Goal: Find specific page/section: Find specific page/section

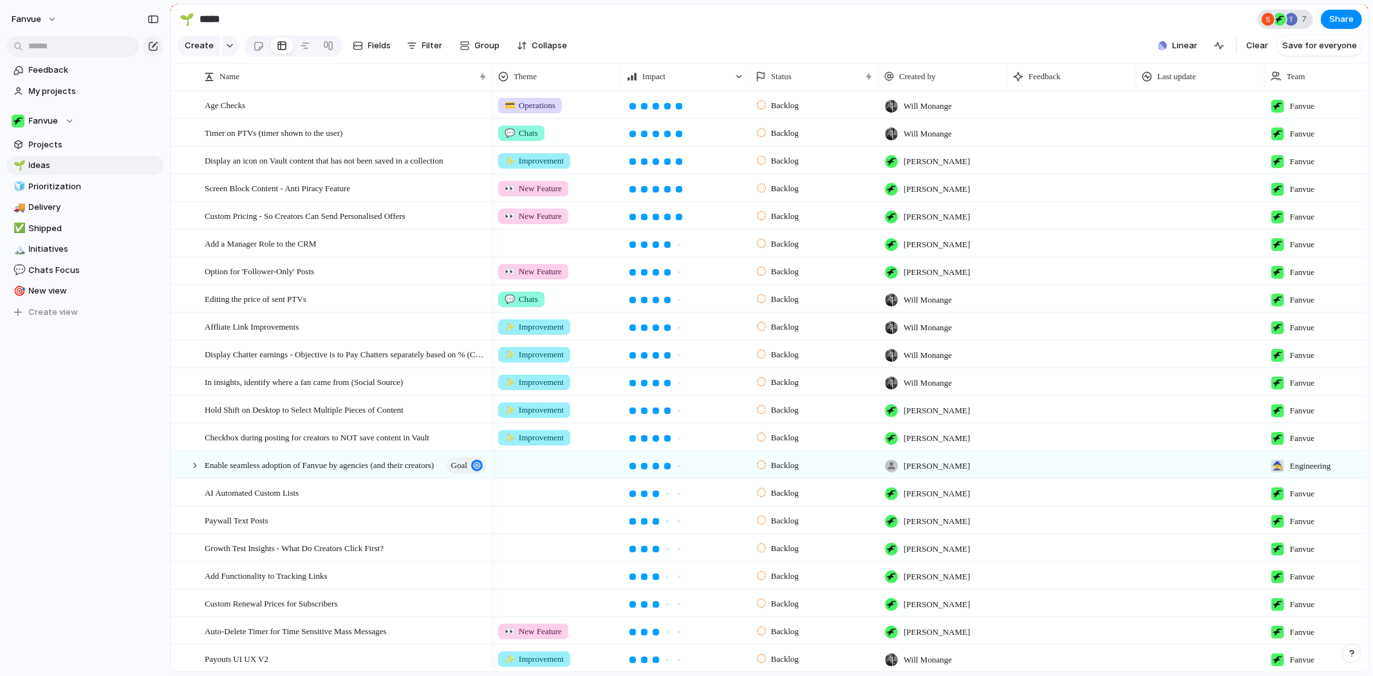
click at [1310, 21] on span "7" at bounding box center [1306, 19] width 9 height 13
click at [1310, 21] on div "Seen by [PERSON_NAME] Augustinas [PERSON_NAME] [PERSON_NAME] [PERSON_NAME] Will…" at bounding box center [686, 338] width 1373 height 676
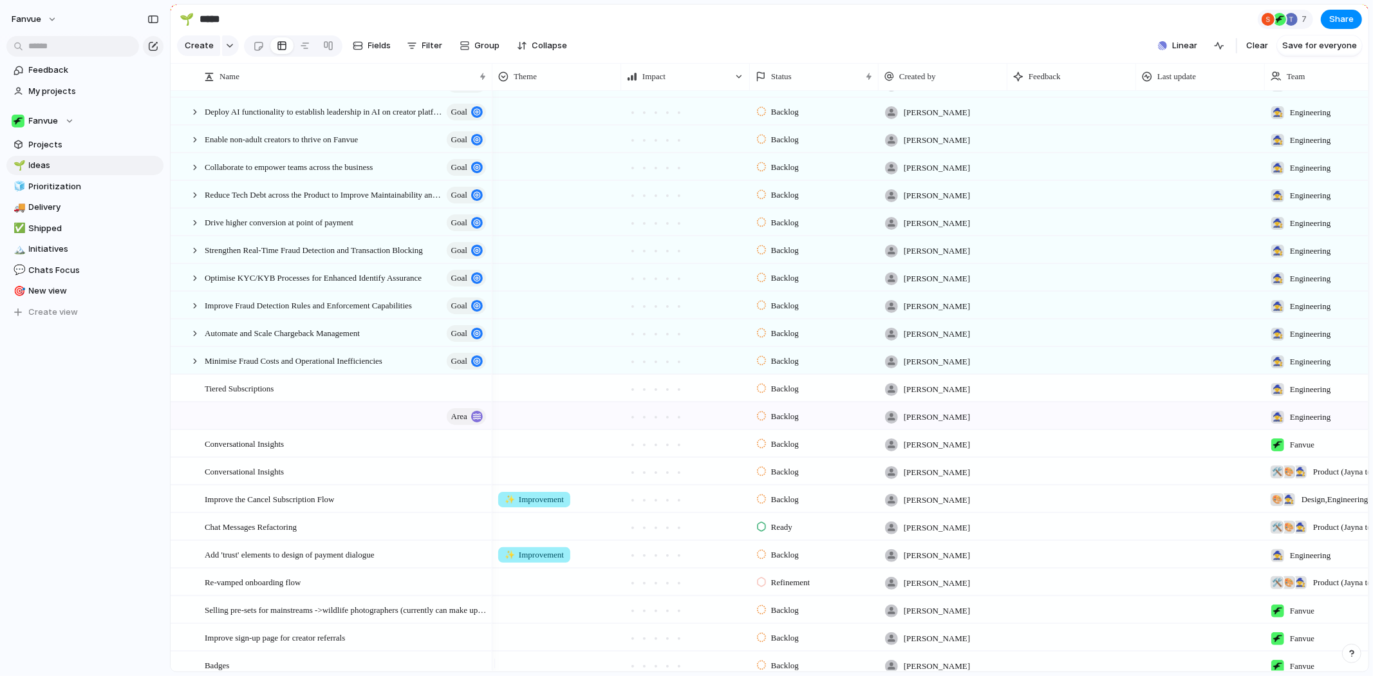
scroll to position [2114, 0]
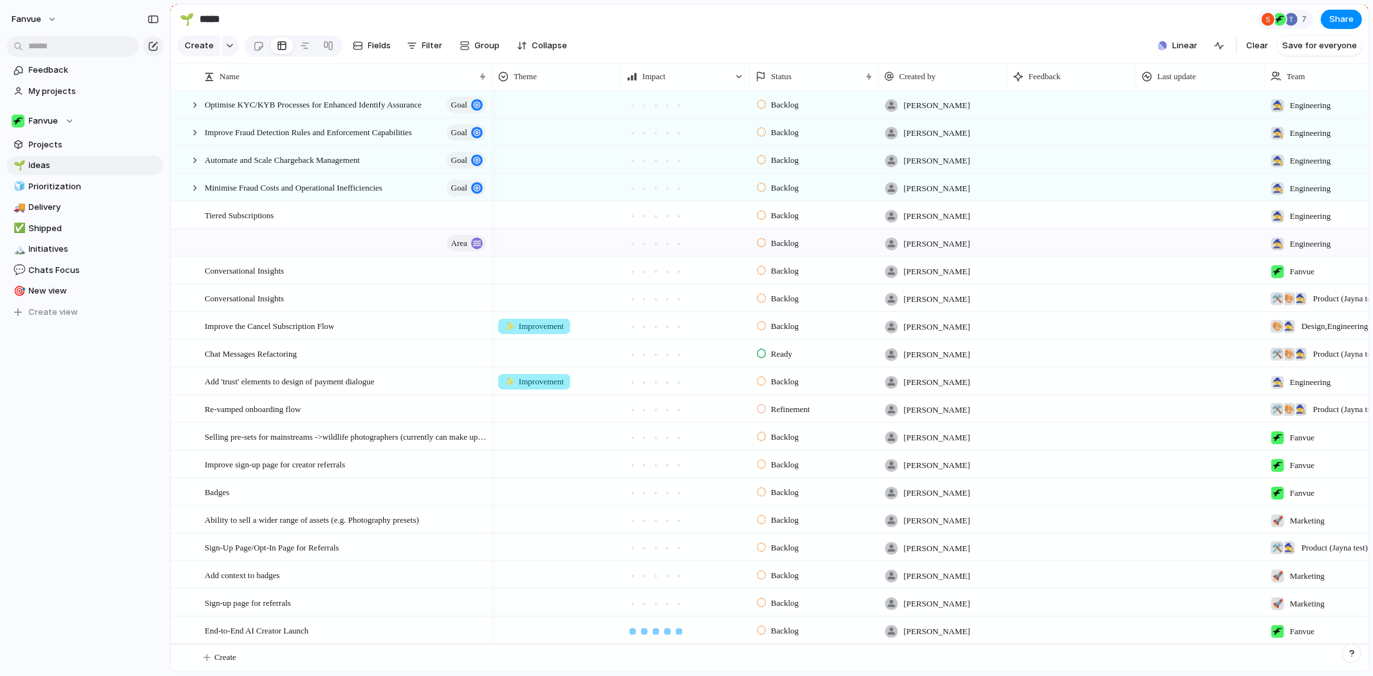
click at [681, 628] on div at bounding box center [679, 631] width 6 height 6
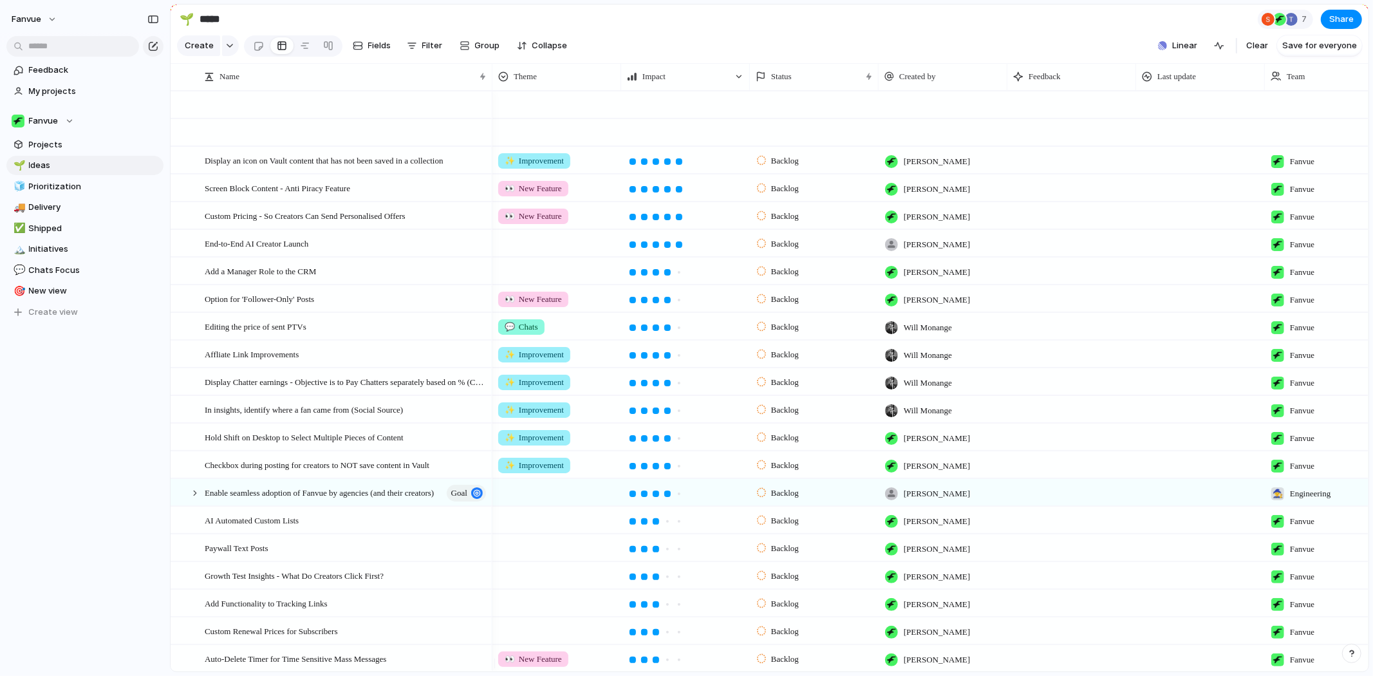
scroll to position [0, 0]
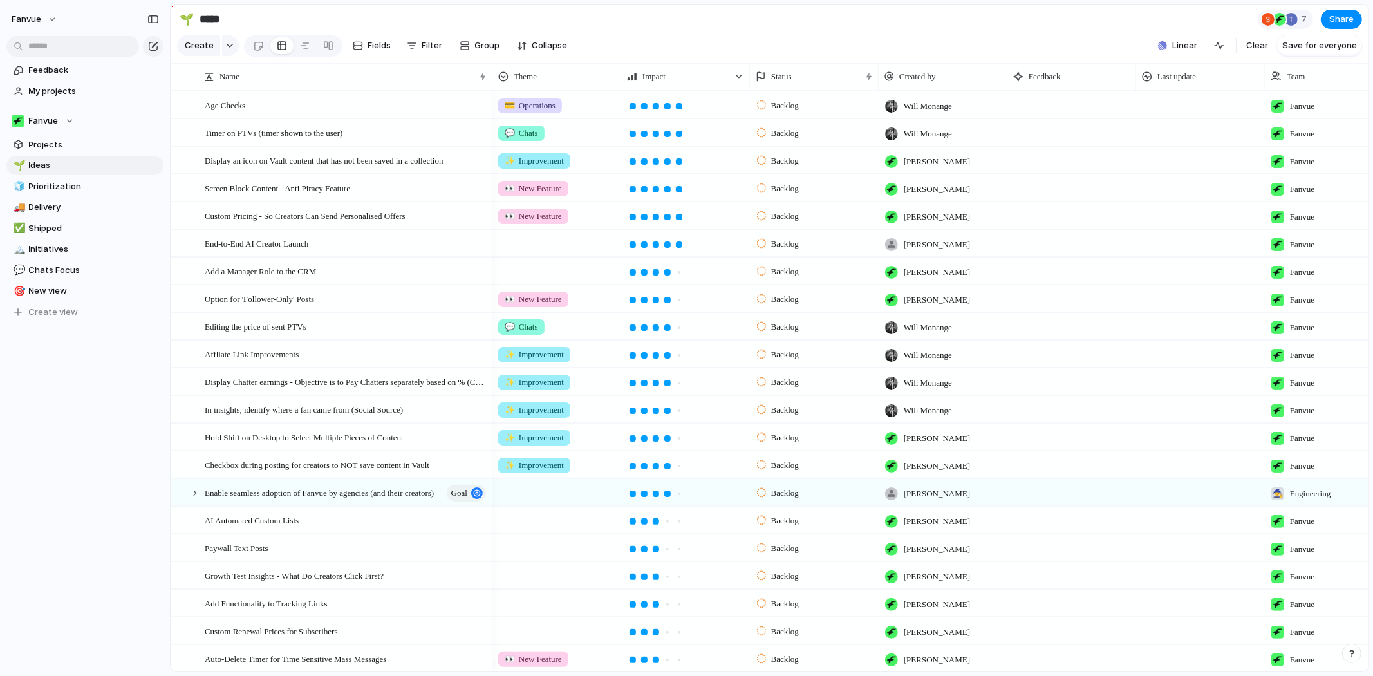
click at [517, 252] on div at bounding box center [556, 241] width 127 height 21
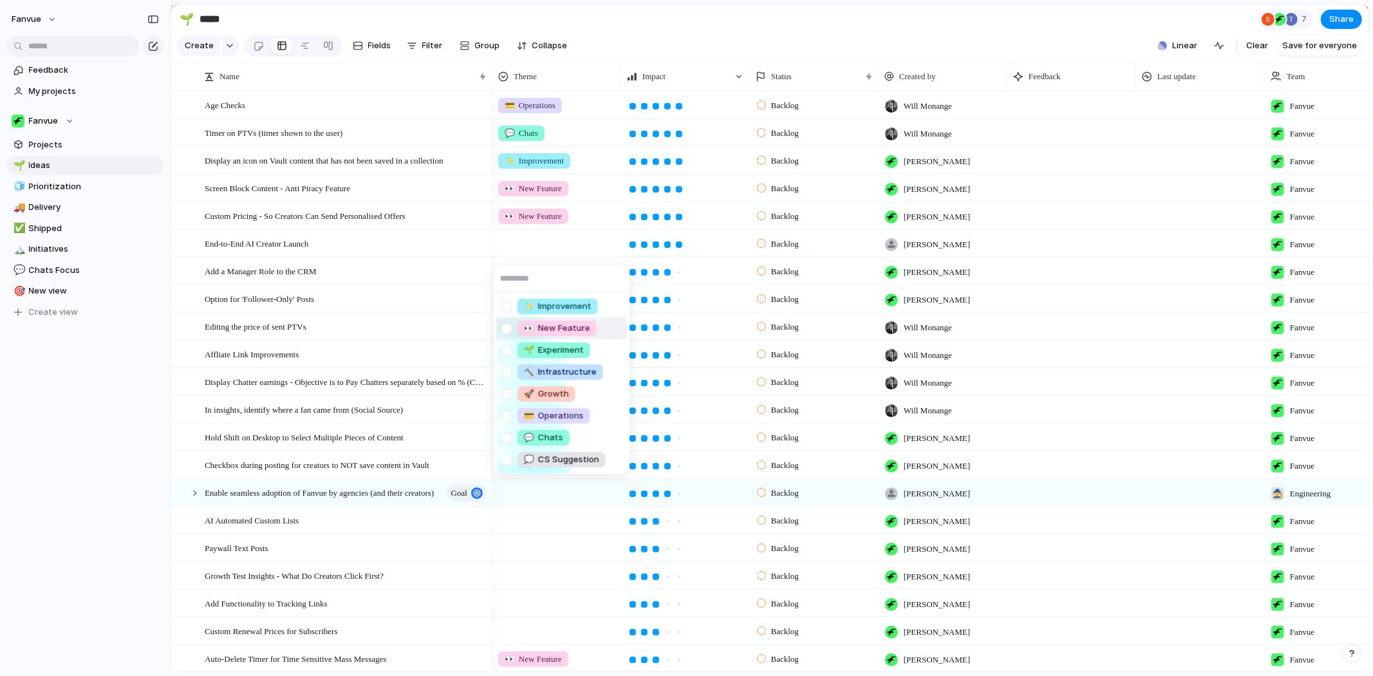
click at [505, 326] on div at bounding box center [507, 328] width 23 height 23
click at [404, 245] on div "✨ Improvement 👀 New Feature 🌱 Experiment 🔨 Infrastructure 🚀 Growth 💳 Operations…" at bounding box center [686, 338] width 1373 height 676
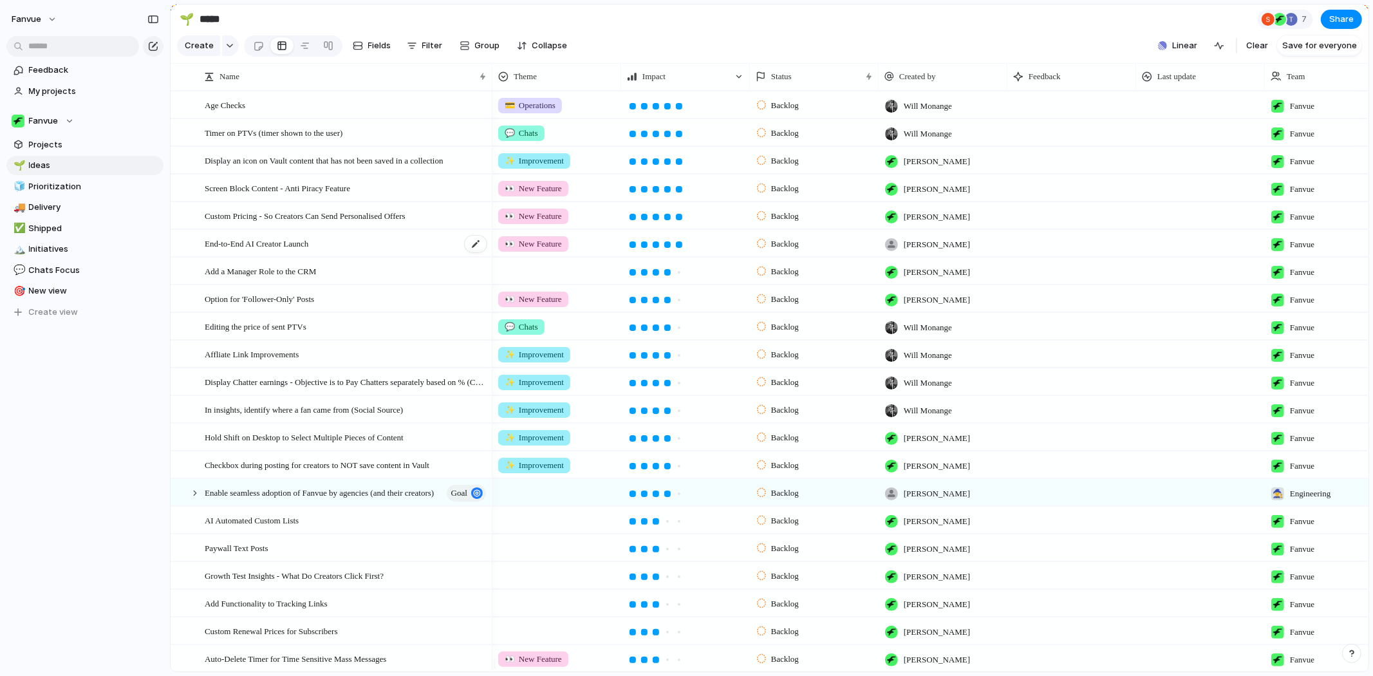
click at [305, 248] on span "End-to-End AI Creator Launch" at bounding box center [257, 243] width 104 height 15
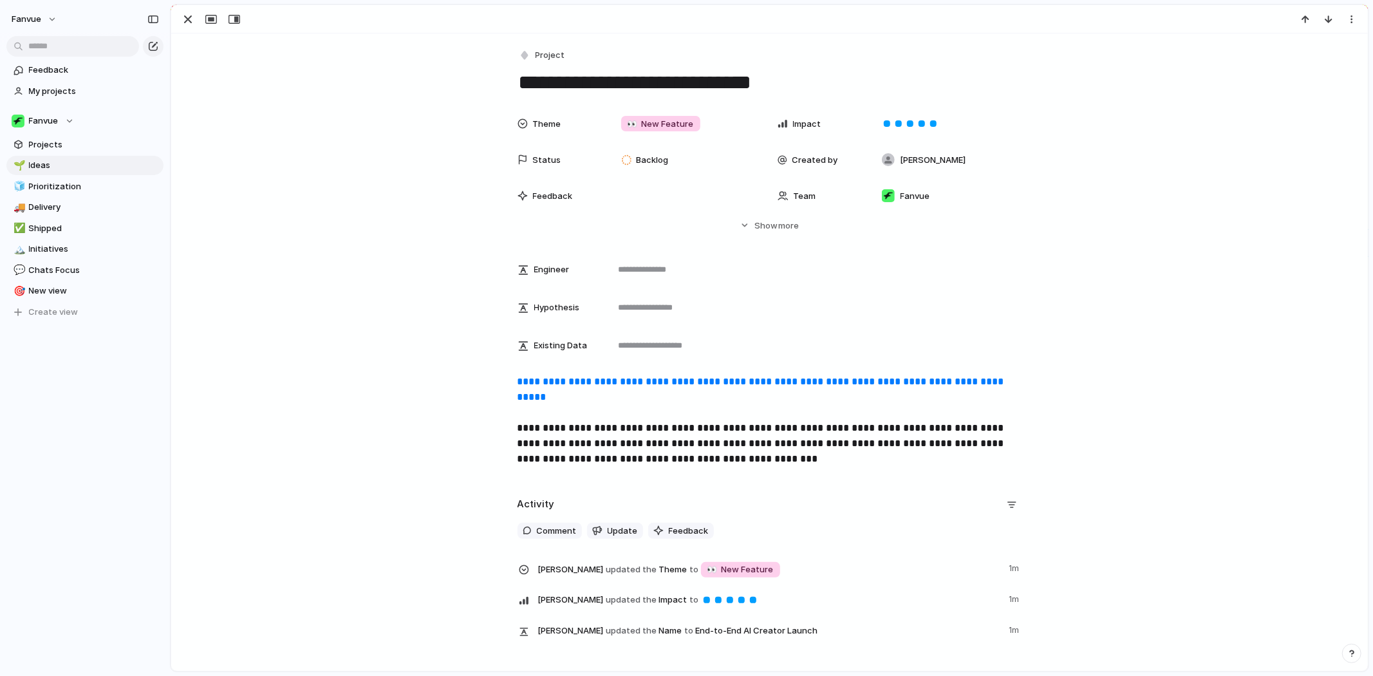
click at [321, 165] on div "Theme 👀 New Feature Impact Status Backlog Created by [PERSON_NAME] Feedback Tea…" at bounding box center [770, 171] width 1166 height 121
click at [93, 136] on link "Projects" at bounding box center [84, 144] width 157 height 19
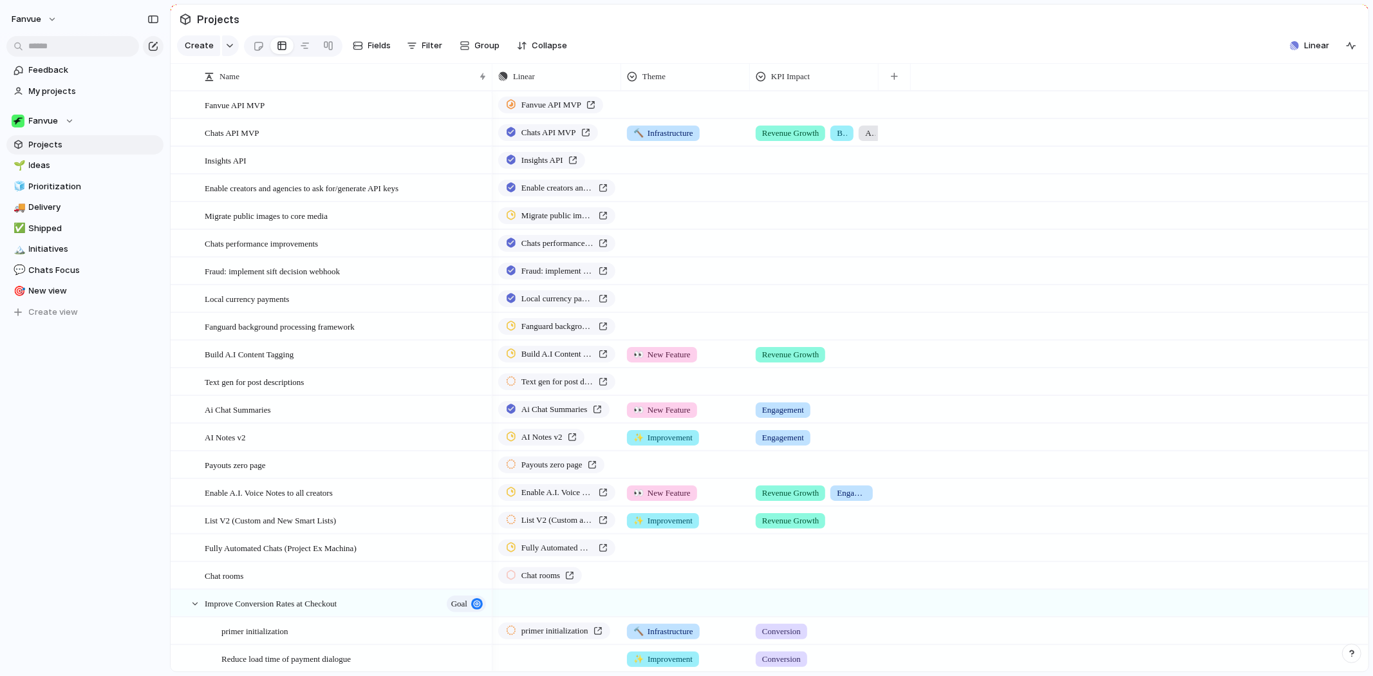
click at [218, 55] on div "Create" at bounding box center [208, 45] width 62 height 21
click at [224, 44] on button "button" at bounding box center [230, 45] width 17 height 21
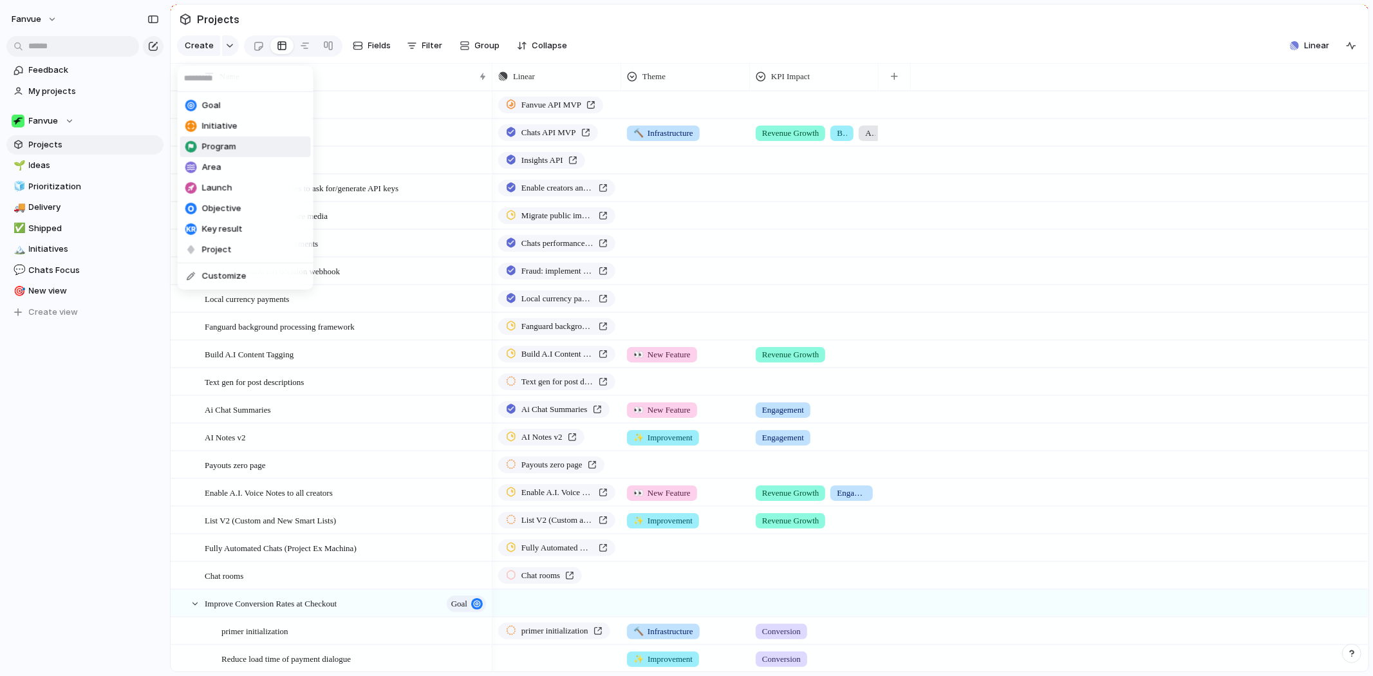
click at [221, 145] on span "Program" at bounding box center [219, 146] width 34 height 13
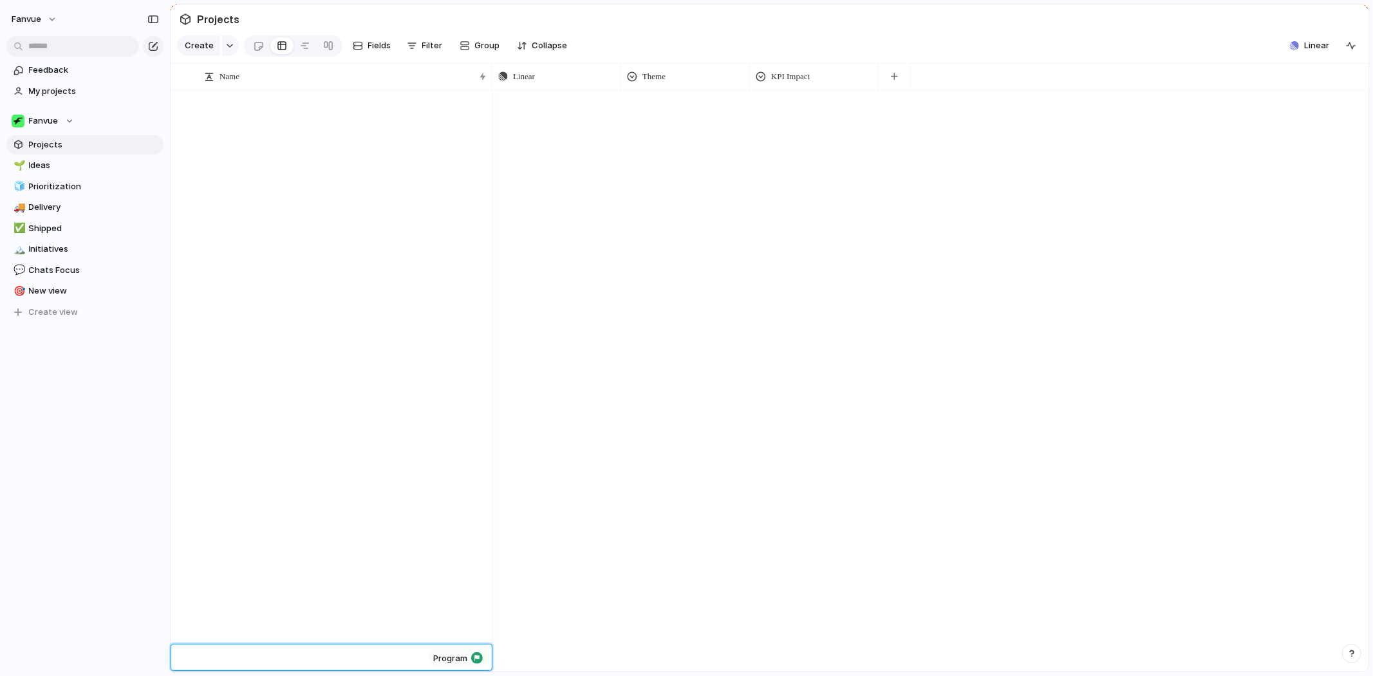
scroll to position [2391, 0]
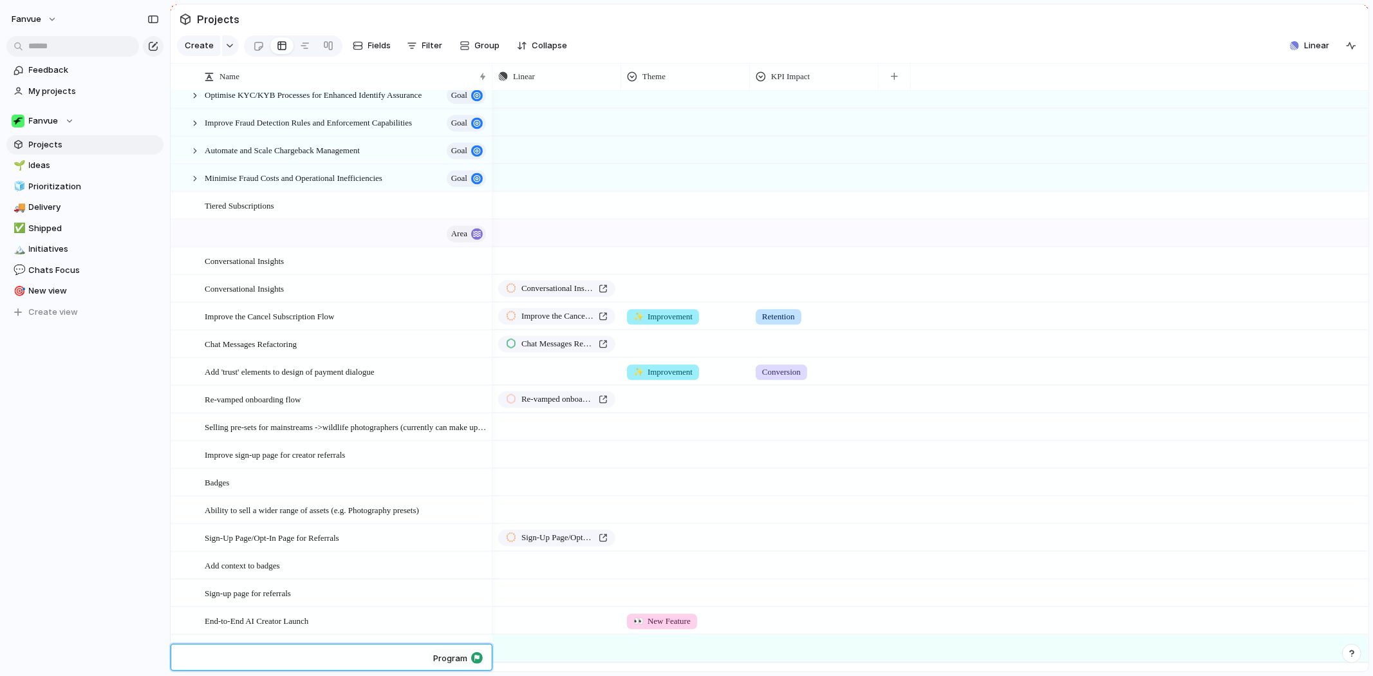
click at [329, 662] on textarea at bounding box center [314, 659] width 219 height 15
type textarea "**********"
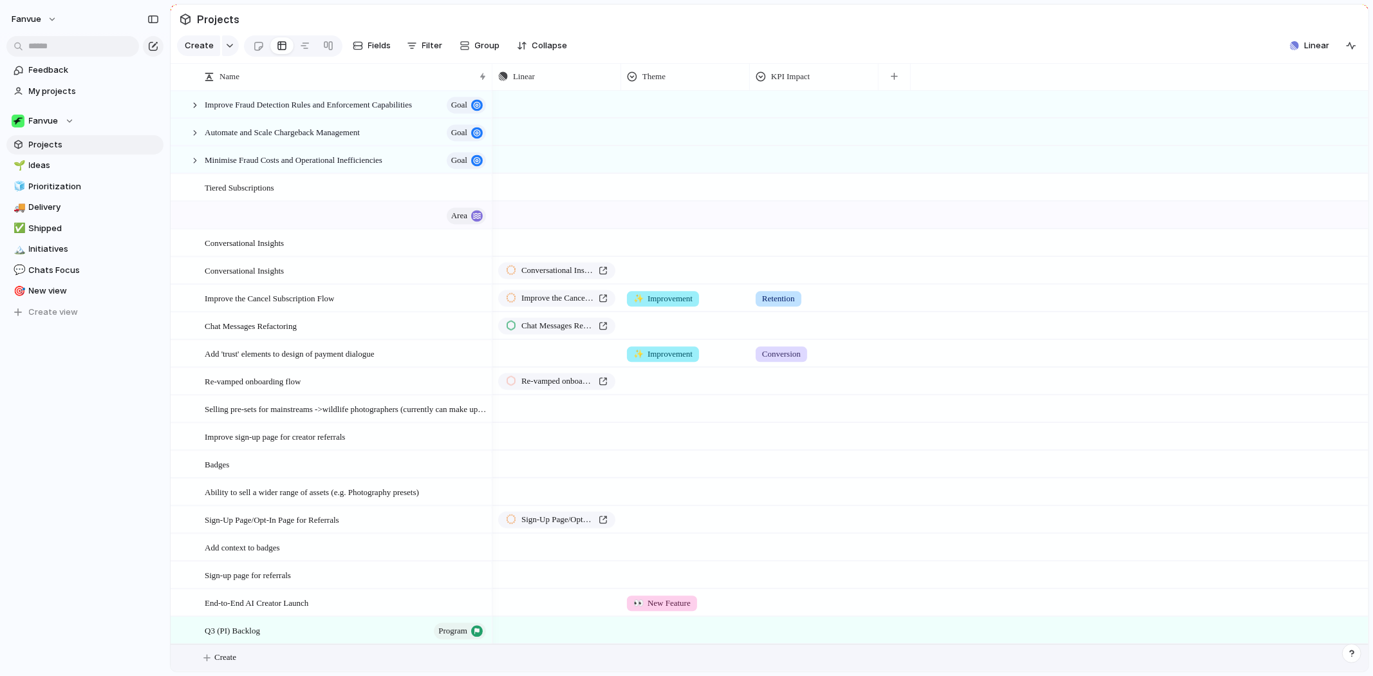
click at [152, 608] on section "Keep using Index You're approaching the free limit of 300 items Upgrade plan" at bounding box center [85, 628] width 170 height 97
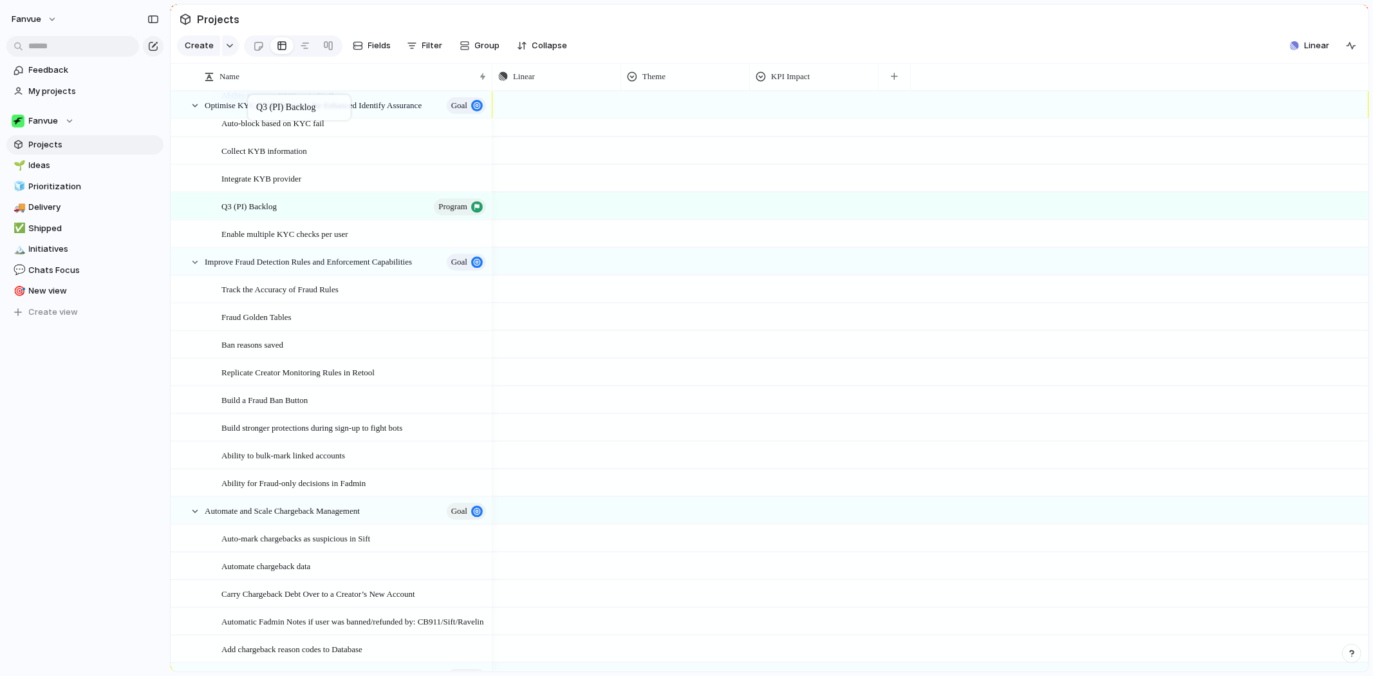
scroll to position [2393, 0]
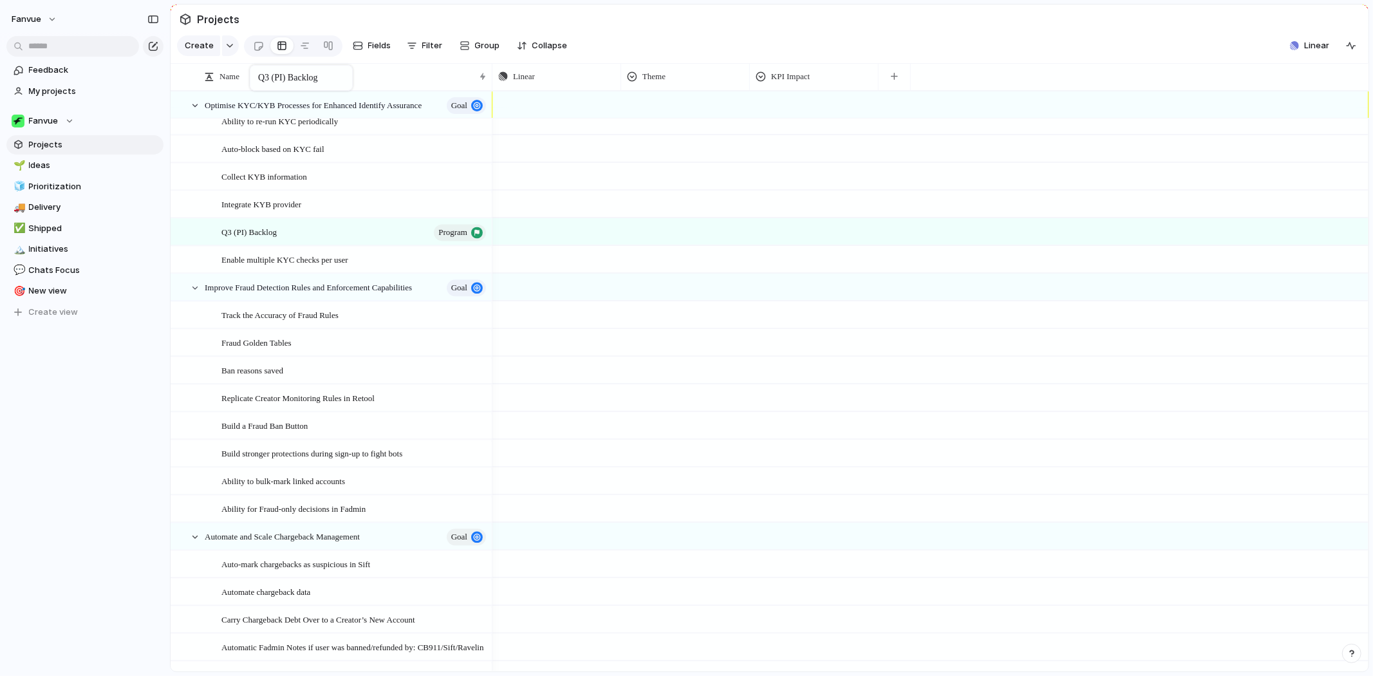
drag, startPoint x: 254, startPoint y: 97, endPoint x: 258, endPoint y: 110, distance: 13.3
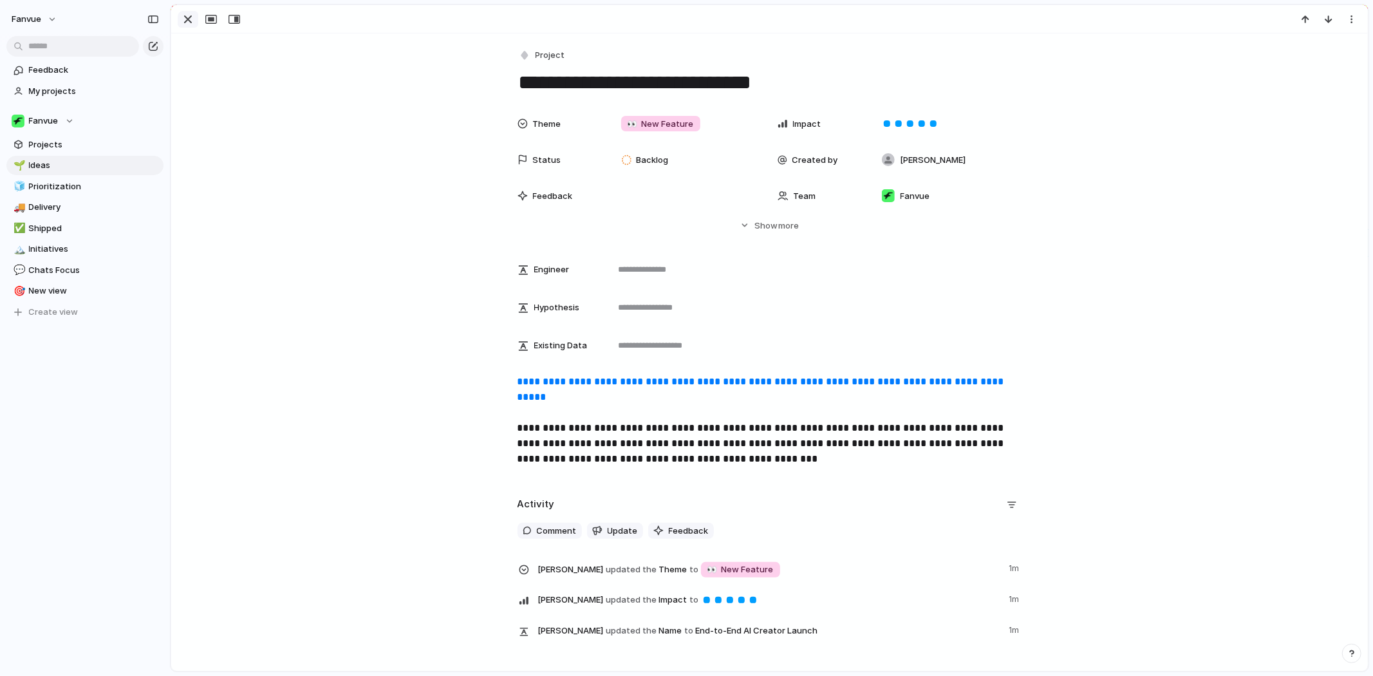
click at [183, 12] on div "button" at bounding box center [187, 19] width 15 height 15
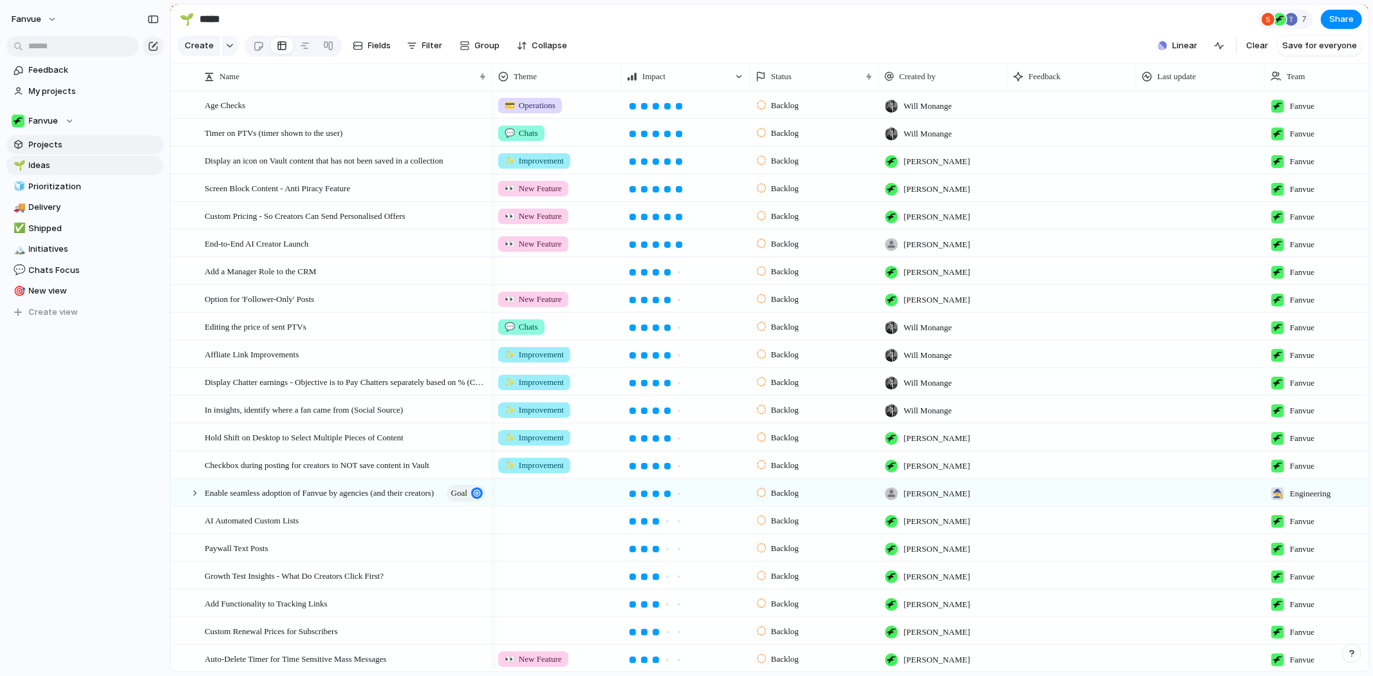
click at [49, 150] on span "Projects" at bounding box center [94, 144] width 130 height 13
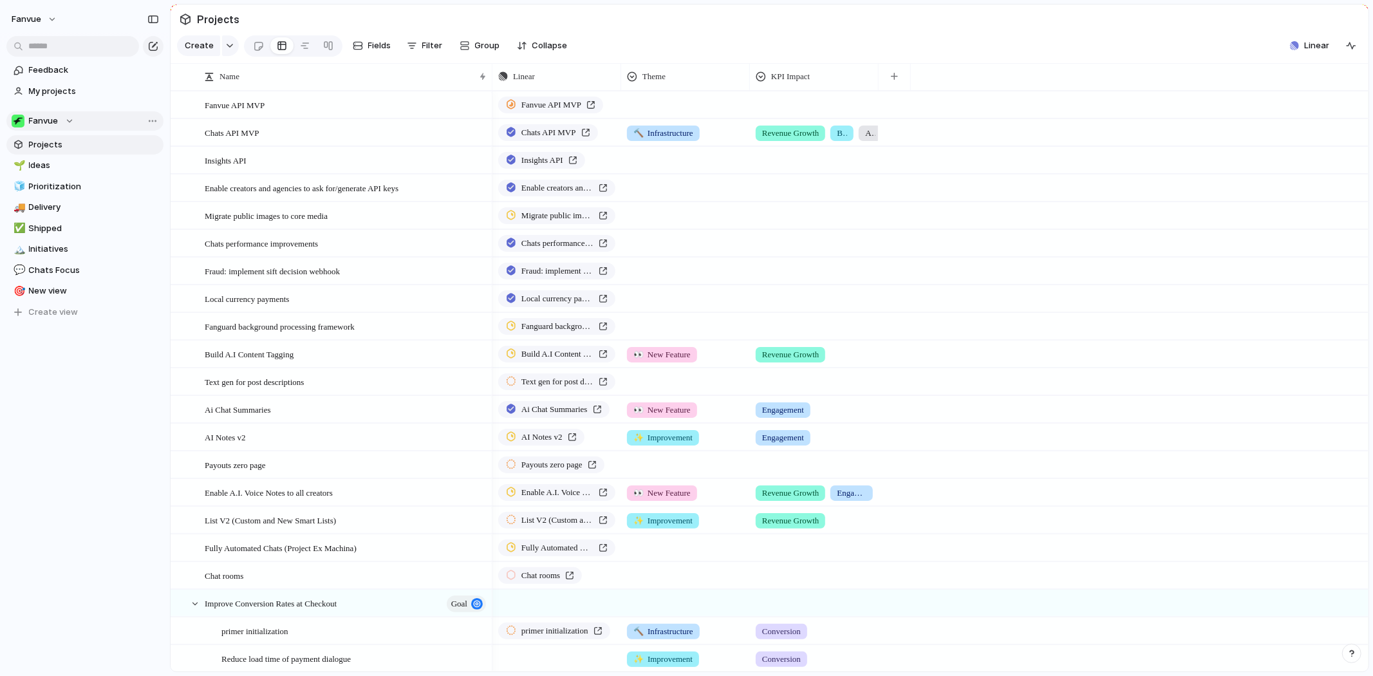
click at [70, 117] on div "Fanvue" at bounding box center [43, 121] width 62 height 13
click at [70, 117] on div "Recent 🚀 Marketing 🧙 Engineering 🛠️ Product (Jayna test) Teams Fanvue 📈 Data 🎨 …" at bounding box center [686, 338] width 1373 height 676
click at [229, 40] on button "button" at bounding box center [230, 45] width 17 height 21
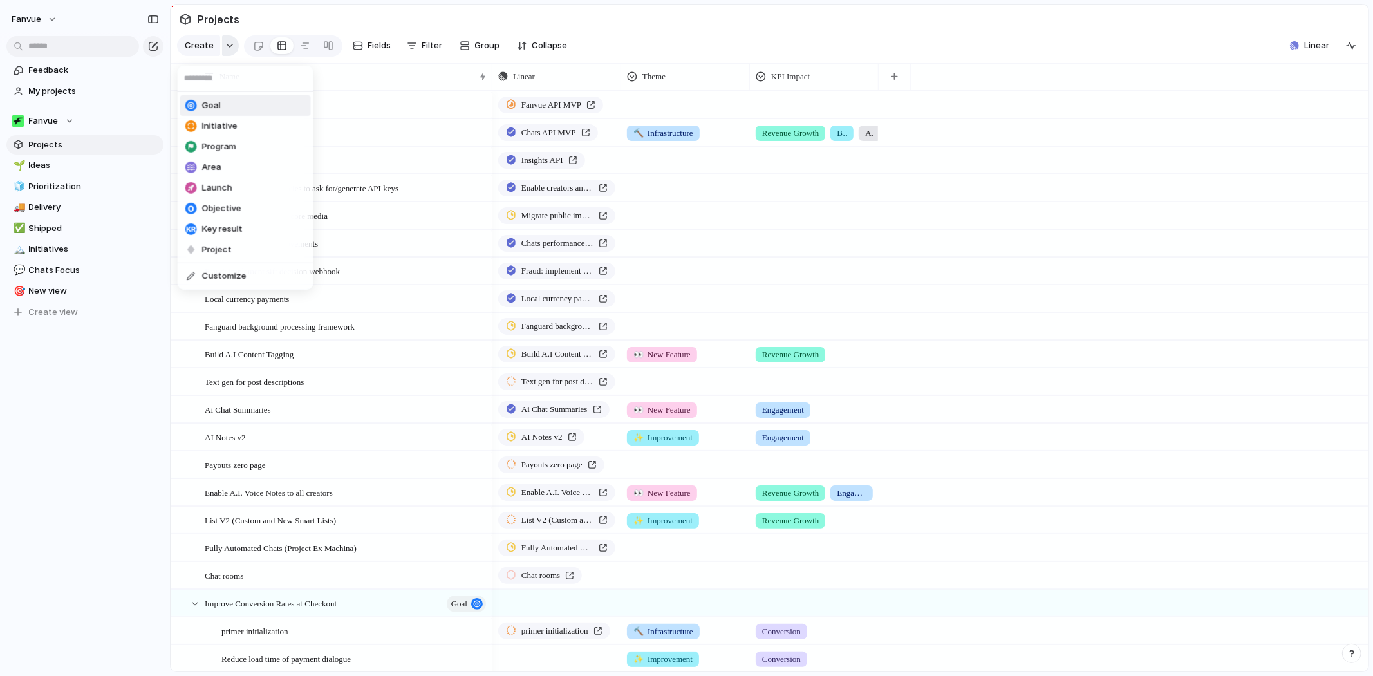
click at [229, 40] on div "Goal Initiative Program Area Launch Objective Key result Project Customize" at bounding box center [686, 338] width 1373 height 676
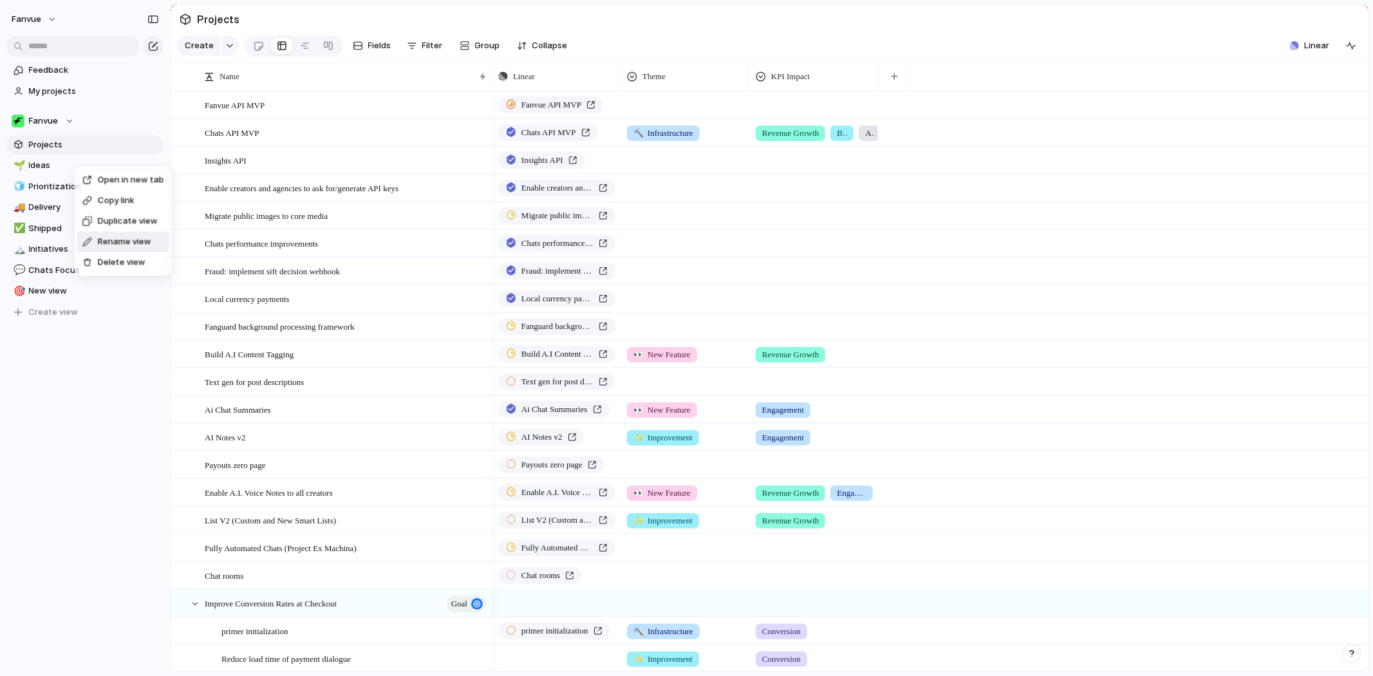
click at [86, 386] on div "Open in new tab Copy link Duplicate view Rename view Delete view" at bounding box center [686, 338] width 1373 height 676
click at [95, 203] on span "Delivery" at bounding box center [94, 207] width 130 height 13
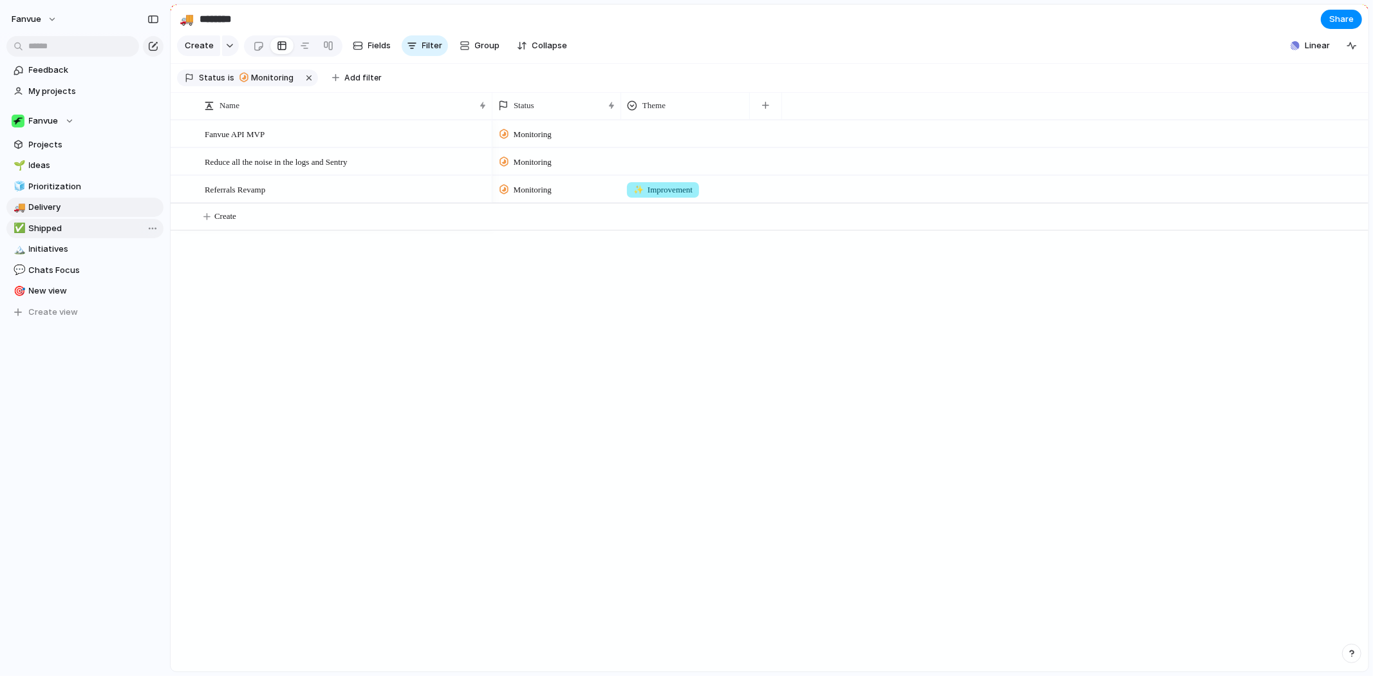
click at [84, 223] on span "Shipped" at bounding box center [94, 228] width 130 height 13
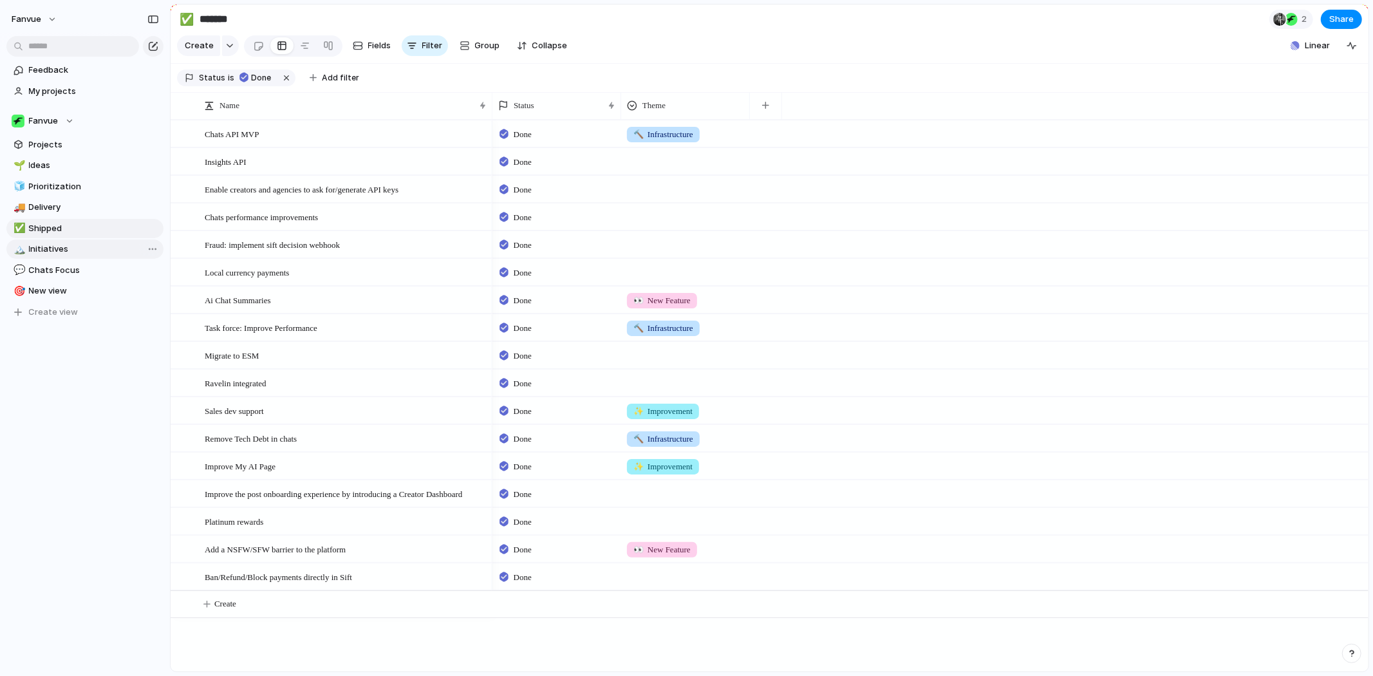
click at [75, 245] on span "Initiatives" at bounding box center [94, 249] width 130 height 13
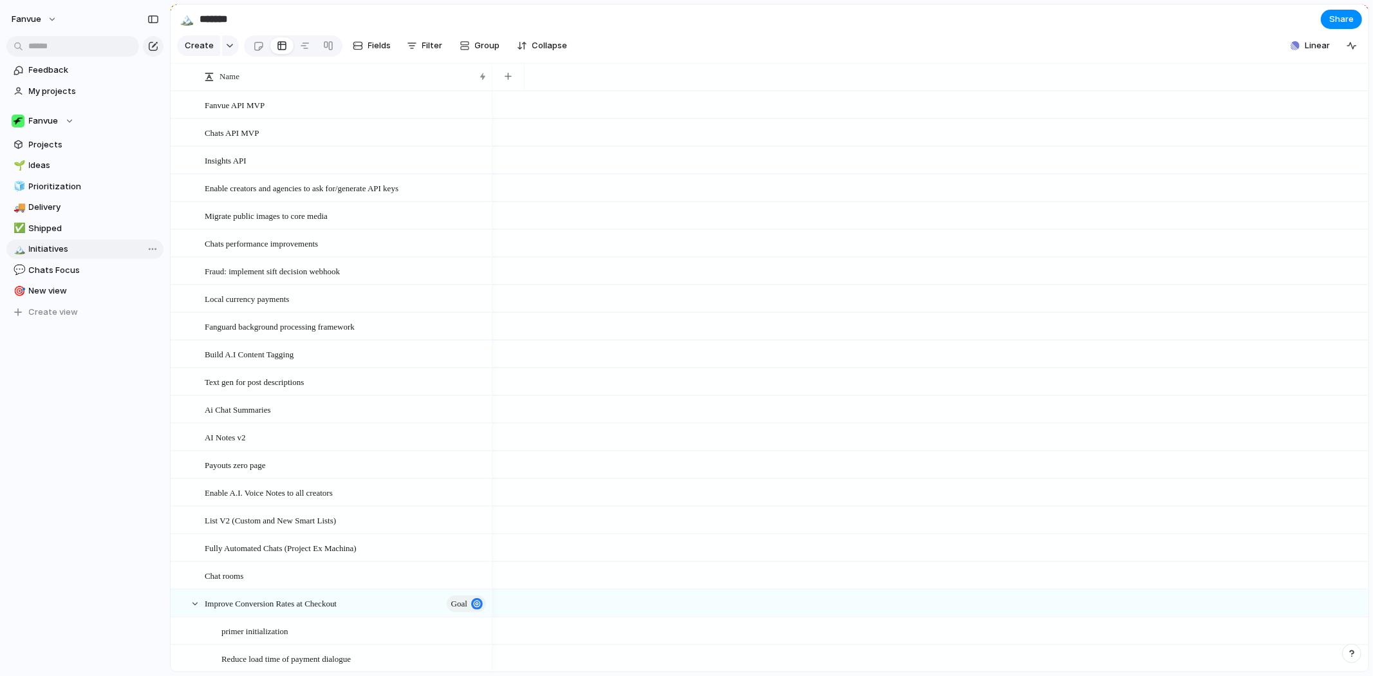
type input "**********"
click at [89, 282] on link "🎯 New view" at bounding box center [84, 290] width 157 height 19
click at [97, 286] on span "New view" at bounding box center [94, 291] width 130 height 13
click at [79, 282] on link "🎯 New view" at bounding box center [84, 290] width 157 height 19
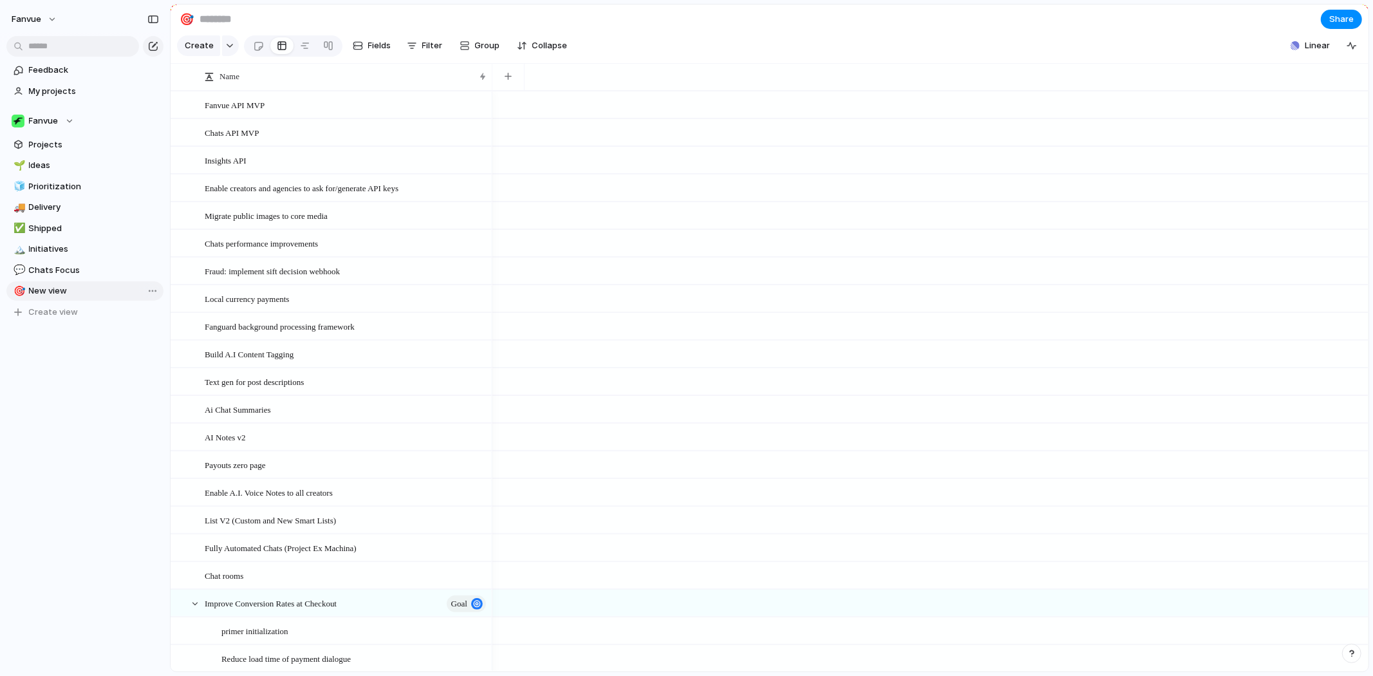
click at [77, 286] on span "New view" at bounding box center [94, 291] width 130 height 13
click at [77, 286] on input "text" at bounding box center [94, 291] width 130 height 13
type input "*"
type input "**********"
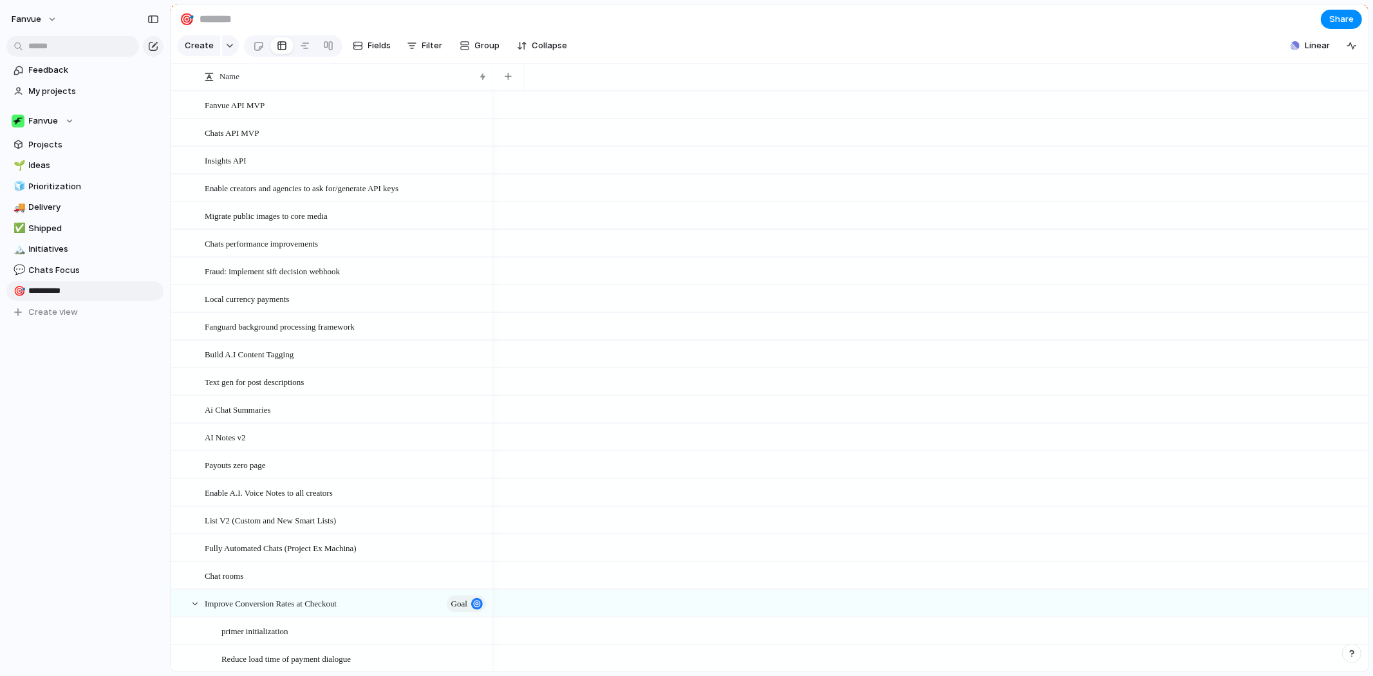
type input "**********"
click at [73, 393] on div "Feedback My projects Fanvue Projects 🌱 Ideas 🧊 Prioritization 🚚 Delivery ✅ Ship…" at bounding box center [85, 213] width 170 height 426
drag, startPoint x: 94, startPoint y: 294, endPoint x: 91, endPoint y: 172, distance: 121.7
click at [91, 172] on div "🌱 Ideas 🧊 Prioritization 🚚 Delivery ✅ Shipped 🏔️ Initiatives 💬 Chats Focus 🎯 Q3…" at bounding box center [84, 239] width 157 height 166
click at [113, 144] on span "Projects" at bounding box center [94, 144] width 130 height 13
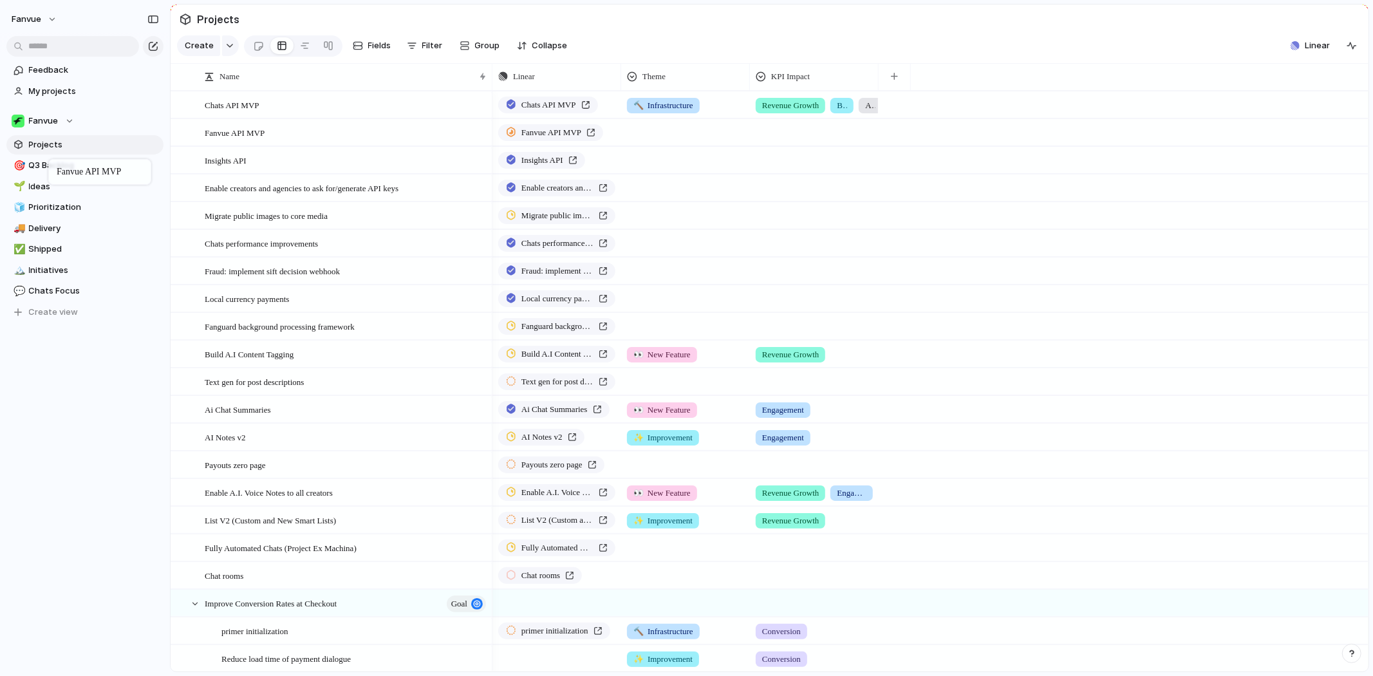
drag, startPoint x: 267, startPoint y: 114, endPoint x: 55, endPoint y: 162, distance: 217.1
click at [77, 163] on span "Q3 Backlog" at bounding box center [94, 165] width 130 height 13
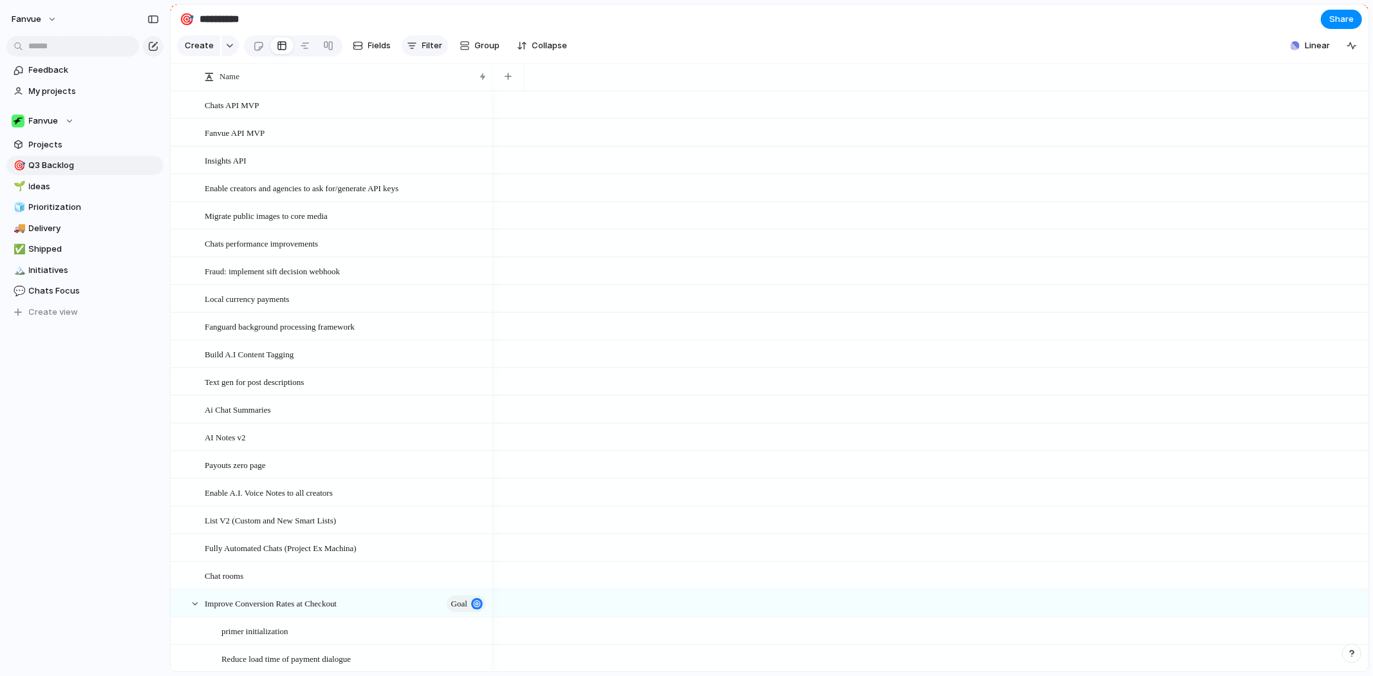
click at [428, 50] on span "Filter" at bounding box center [432, 45] width 21 height 13
click at [640, 17] on div "Description Start date Target date Owner Impact Customer Status Confidence Engi…" at bounding box center [686, 338] width 1373 height 676
click at [71, 156] on div "🎯 Q3 Backlog" at bounding box center [84, 165] width 157 height 19
